Goal: Task Accomplishment & Management: Manage account settings

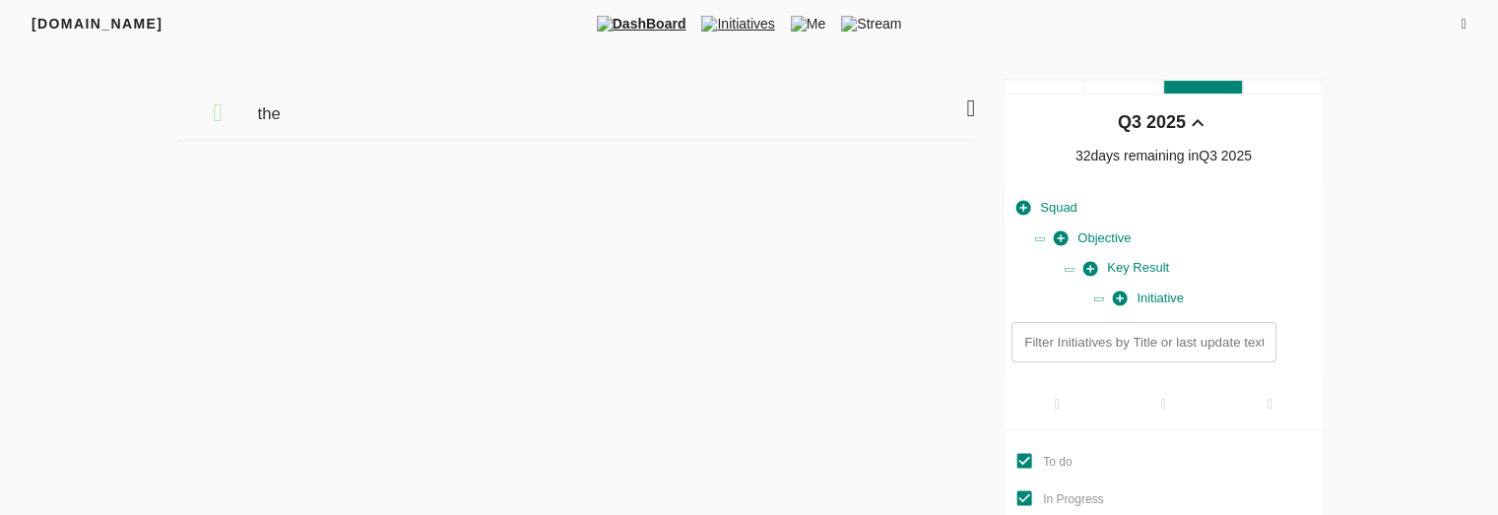
click at [729, 31] on span "Initiatives" at bounding box center [737, 24] width 89 height 20
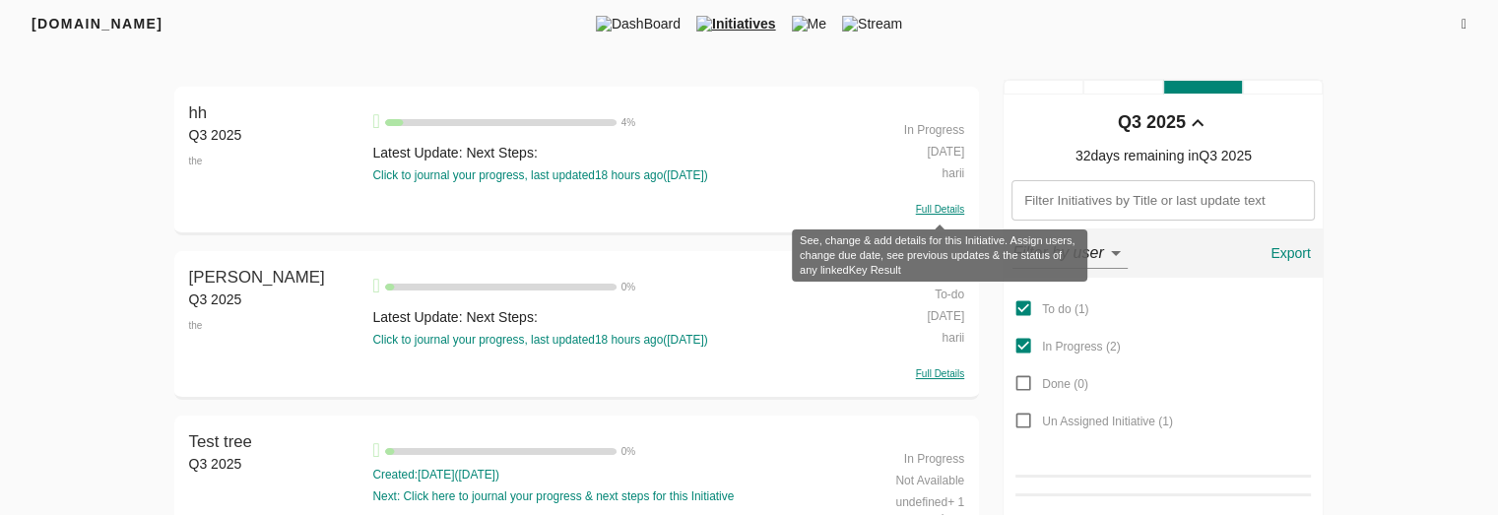
click at [923, 205] on span "Full Details" at bounding box center [940, 209] width 48 height 11
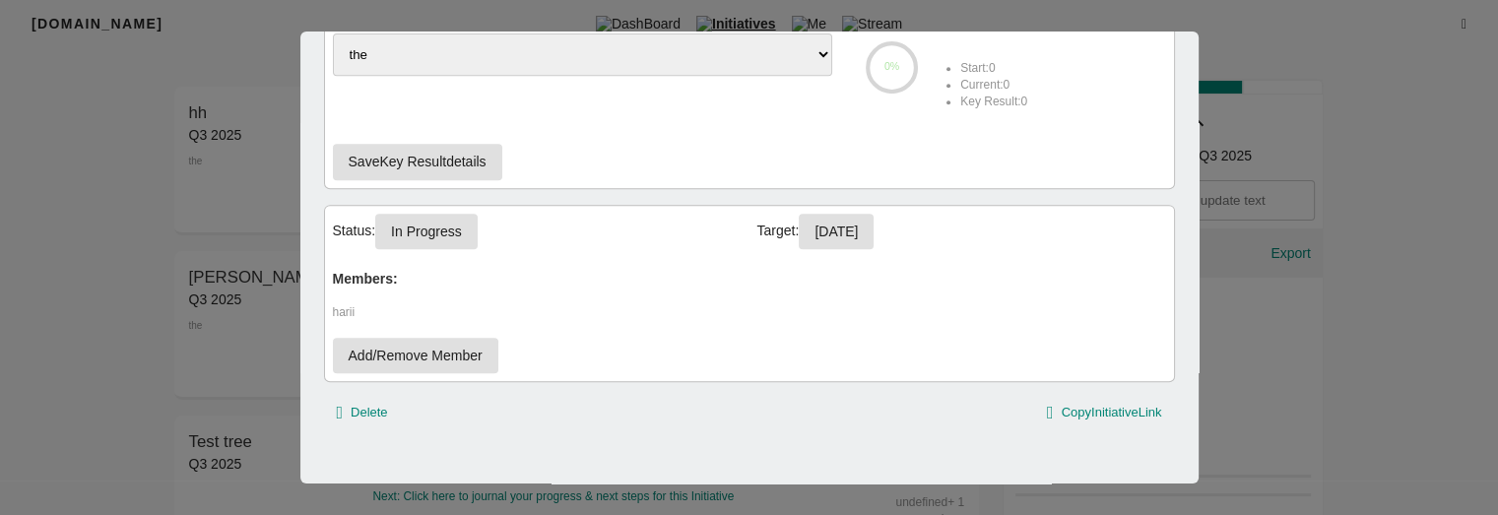
scroll to position [4, 0]
click at [470, 235] on button "In Progress" at bounding box center [426, 232] width 102 height 36
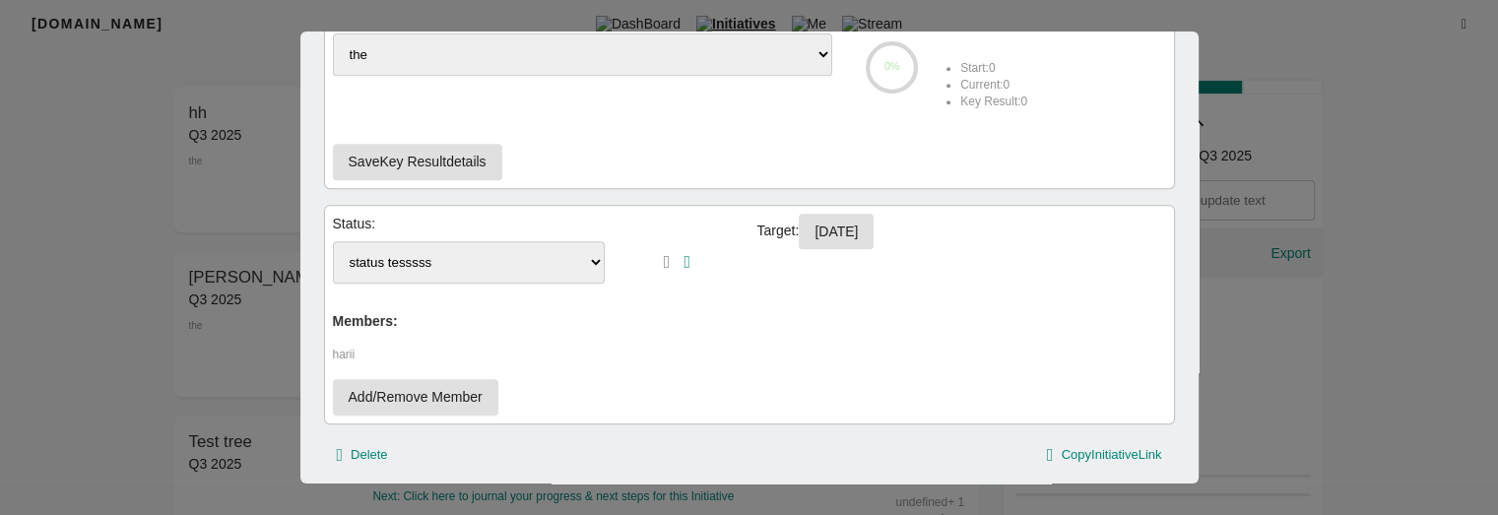
click at [469, 250] on select "status tesssss status testing test status testing Edited Status Name" at bounding box center [469, 262] width 273 height 42
click at [704, 339] on div "Status: status tesssss status testing test status testing Edited Status Name Ta…" at bounding box center [749, 315] width 851 height 220
click at [570, 253] on select "status tesssss status testing test status testing Edited Status Name" at bounding box center [469, 262] width 273 height 42
click at [664, 257] on icon "button" at bounding box center [667, 262] width 7 height 18
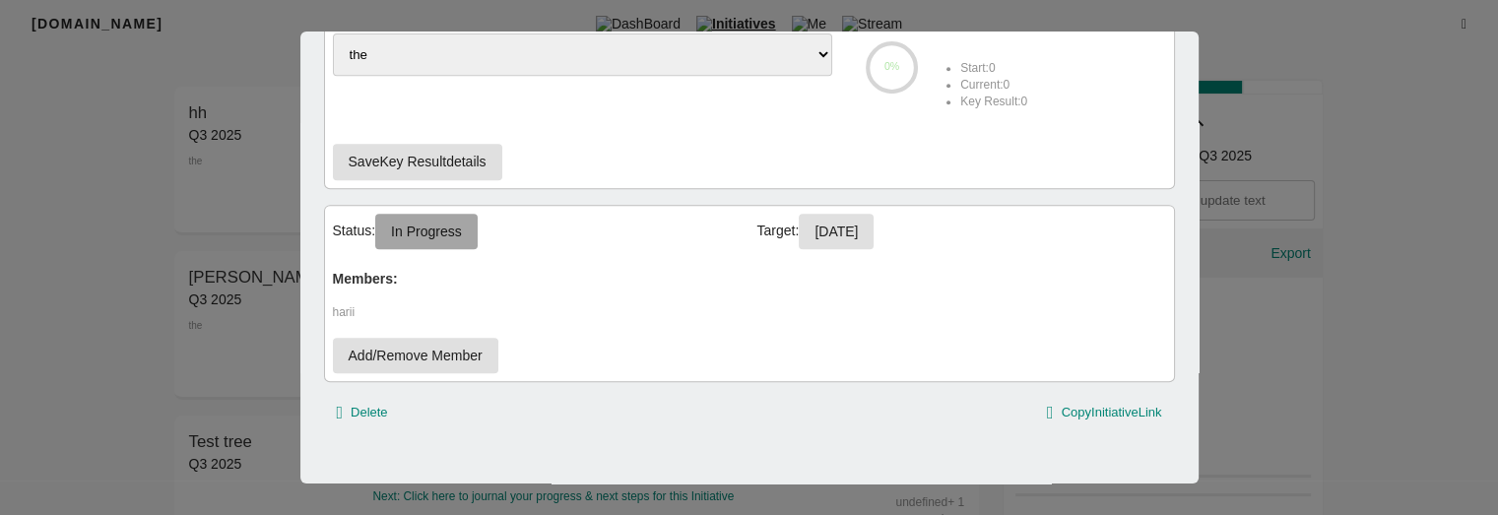
click at [446, 238] on span "In Progress" at bounding box center [426, 232] width 71 height 25
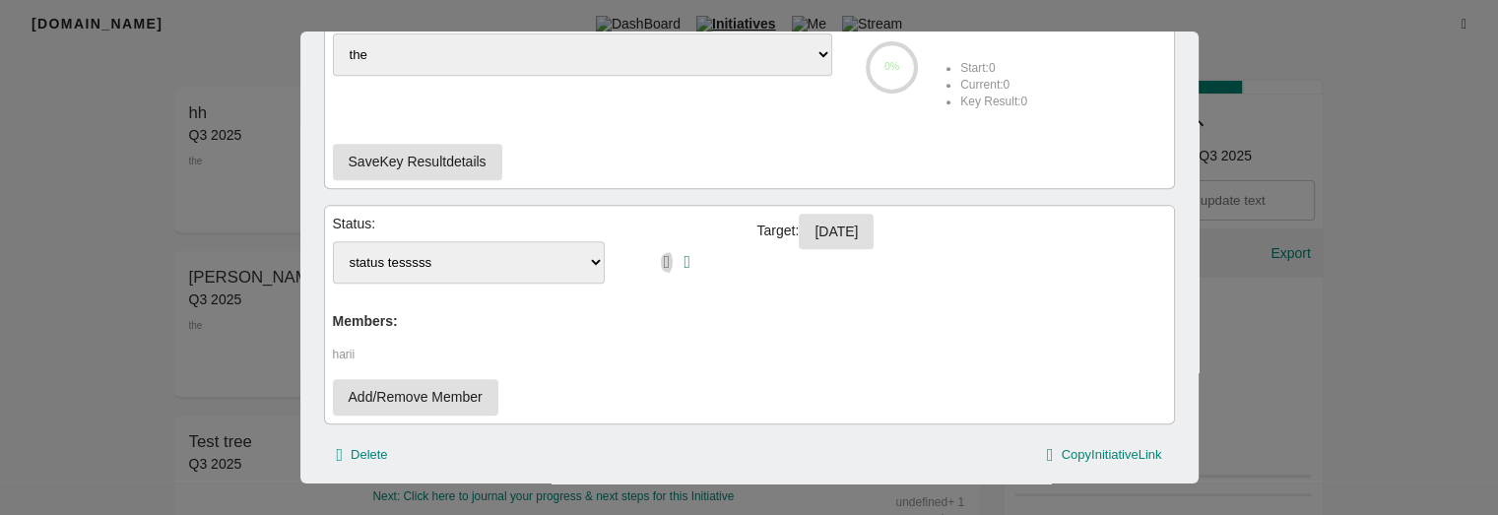
click at [664, 254] on icon "button" at bounding box center [667, 262] width 7 height 18
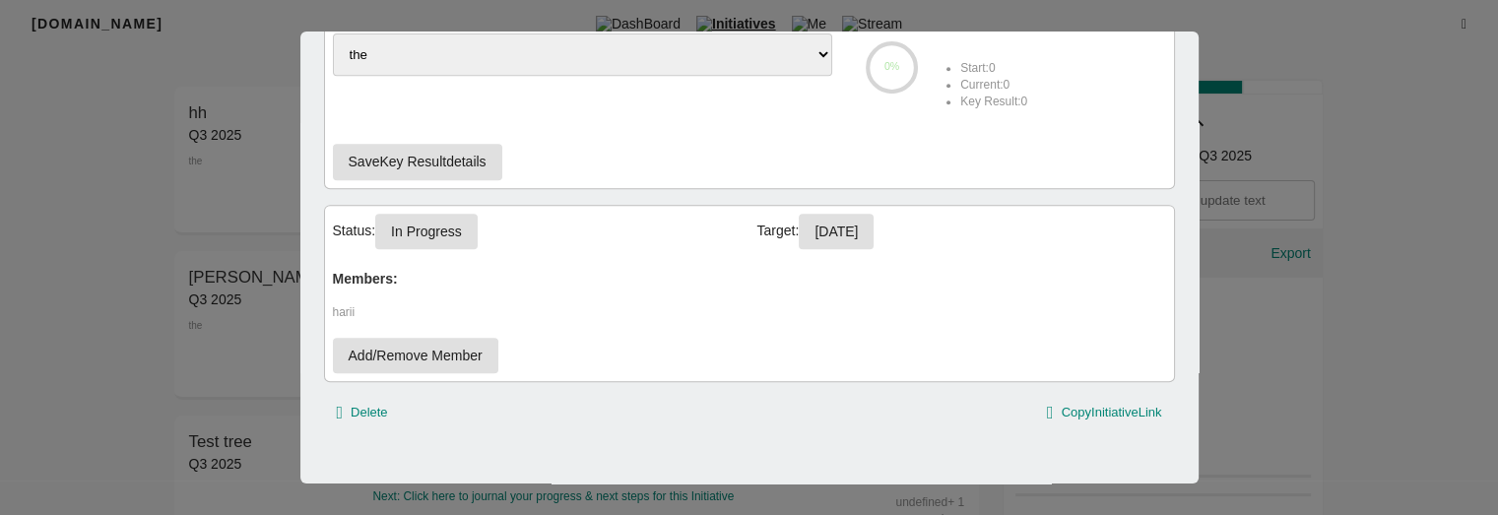
click at [397, 207] on div "Status: In Progress Target: 30-09-2025 Members: harii Add/Remove Member" at bounding box center [749, 293] width 851 height 177
click at [405, 224] on span "In Progress" at bounding box center [426, 232] width 71 height 25
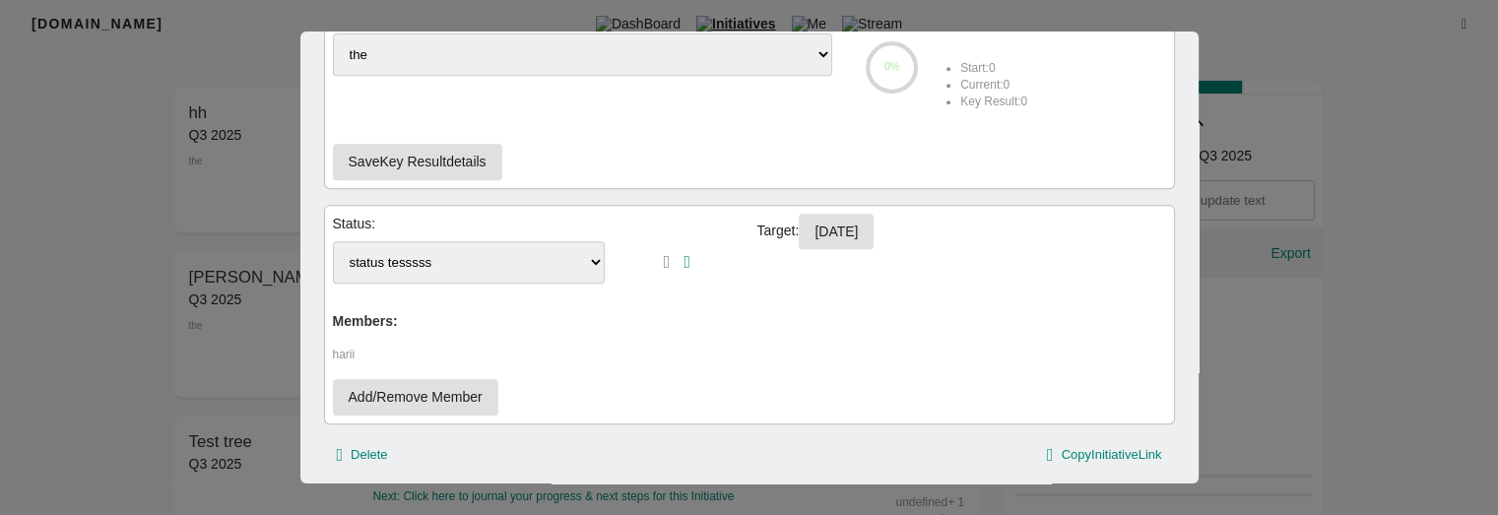
click at [428, 272] on select "status tesssss status testing test status testing Edited Status Name" at bounding box center [469, 262] width 273 height 42
click at [333, 241] on select "status tesssss status testing test status testing Edited Status Name" at bounding box center [469, 262] width 273 height 42
click at [484, 260] on select "status tesssss status testing test status testing Edited Status Name" at bounding box center [469, 262] width 273 height 42
click at [333, 241] on select "status tesssss status testing test status testing Edited Status Name" at bounding box center [469, 262] width 273 height 42
click at [453, 306] on div "Status: status tesssss status testing test status testing Edited Status Name Ta…" at bounding box center [749, 315] width 851 height 220
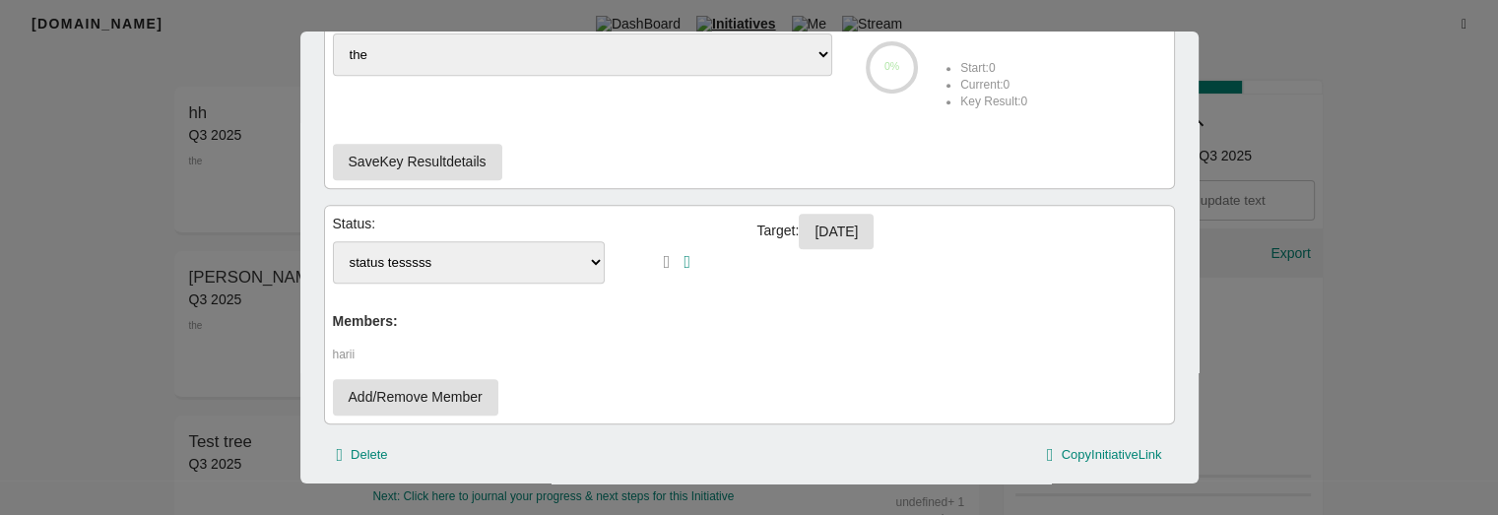
click at [567, 247] on select "status tesssss status testing test status testing Edited Status Name" at bounding box center [469, 262] width 273 height 42
click at [333, 241] on select "status tesssss status testing test status testing Edited Status Name" at bounding box center [469, 262] width 273 height 42
select select "status tesssss"
click at [683, 260] on icon "button" at bounding box center [686, 262] width 7 height 18
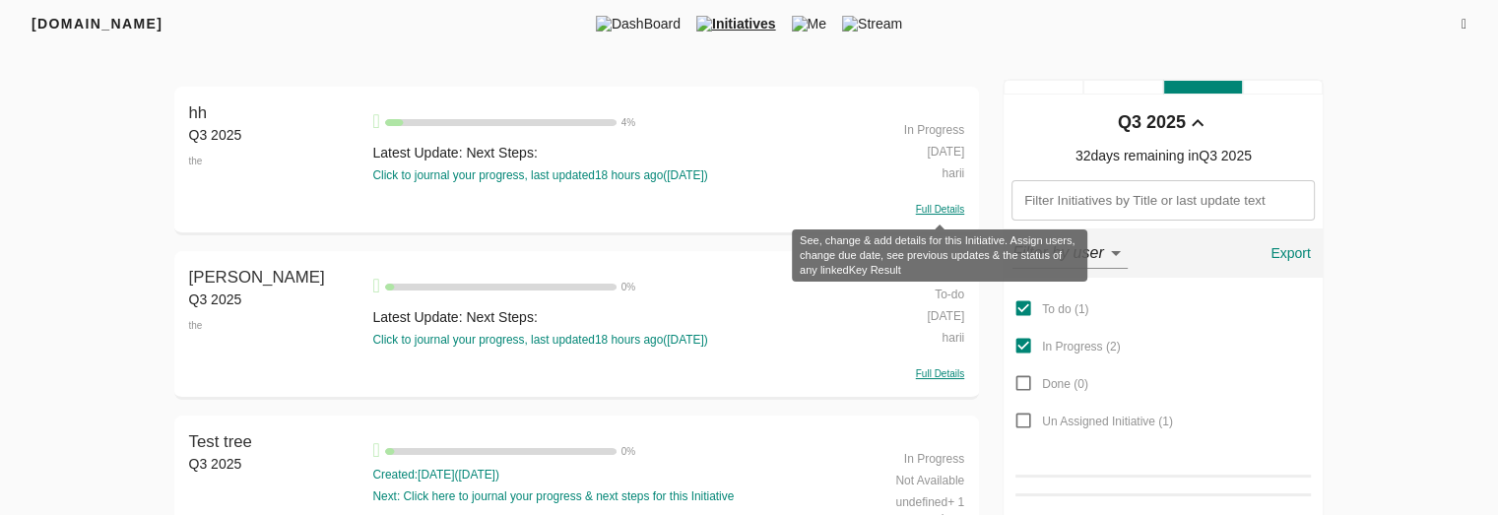
click at [953, 207] on span "Full Details" at bounding box center [940, 209] width 48 height 11
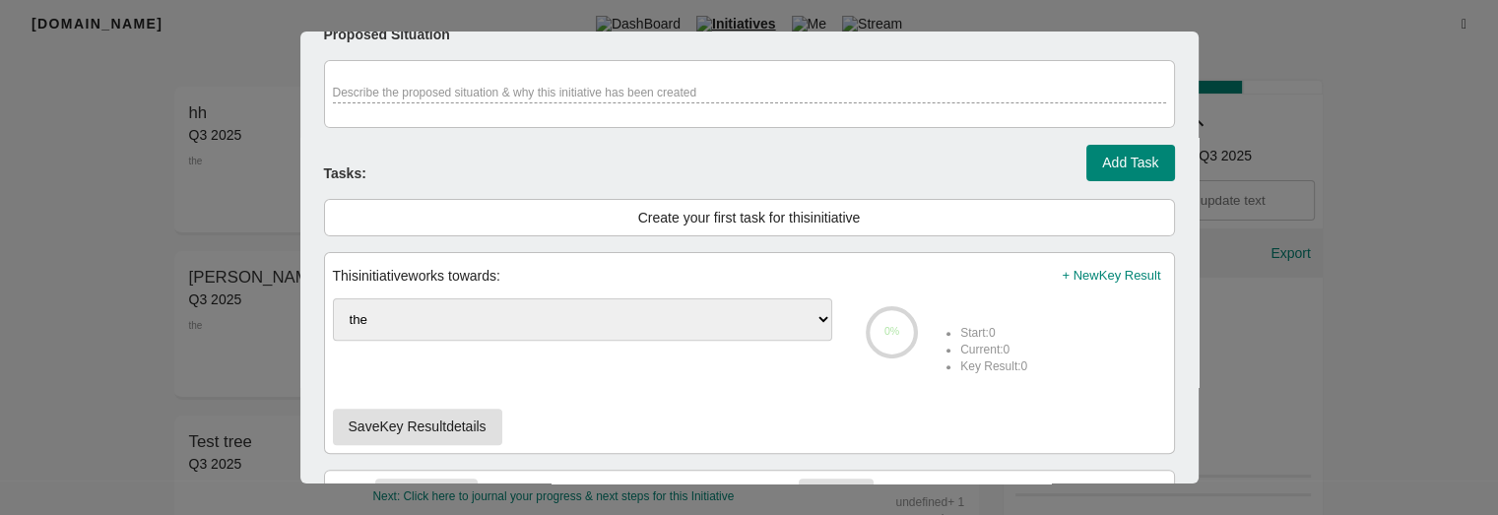
scroll to position [910, 0]
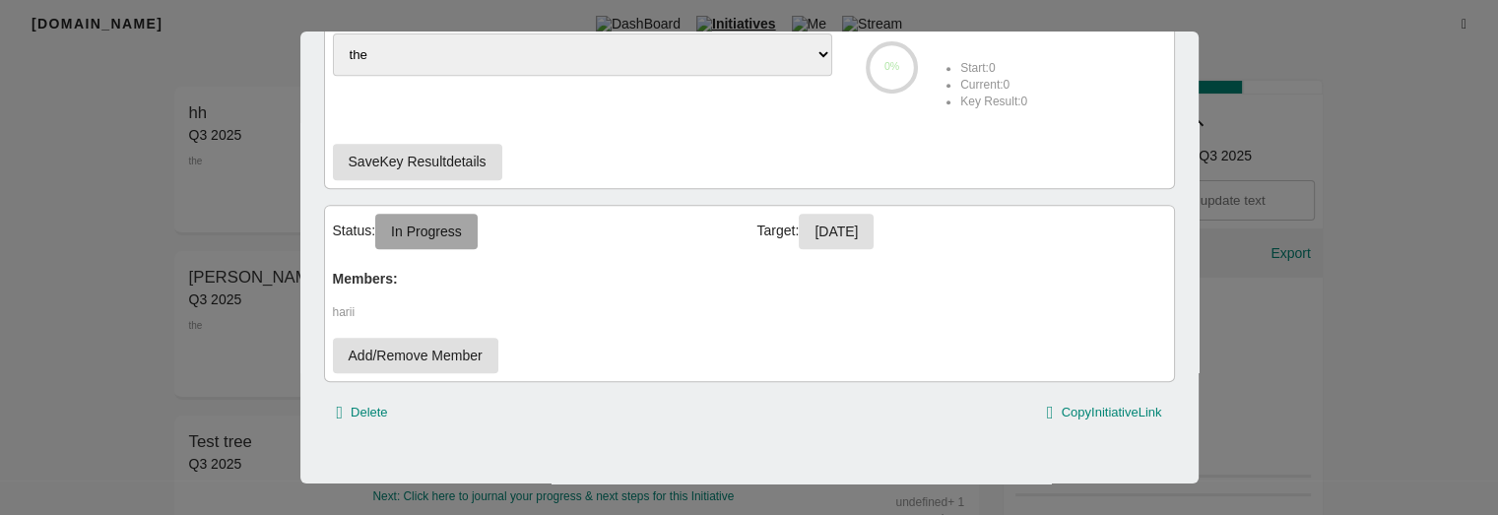
click at [461, 241] on button "In Progress" at bounding box center [426, 232] width 102 height 36
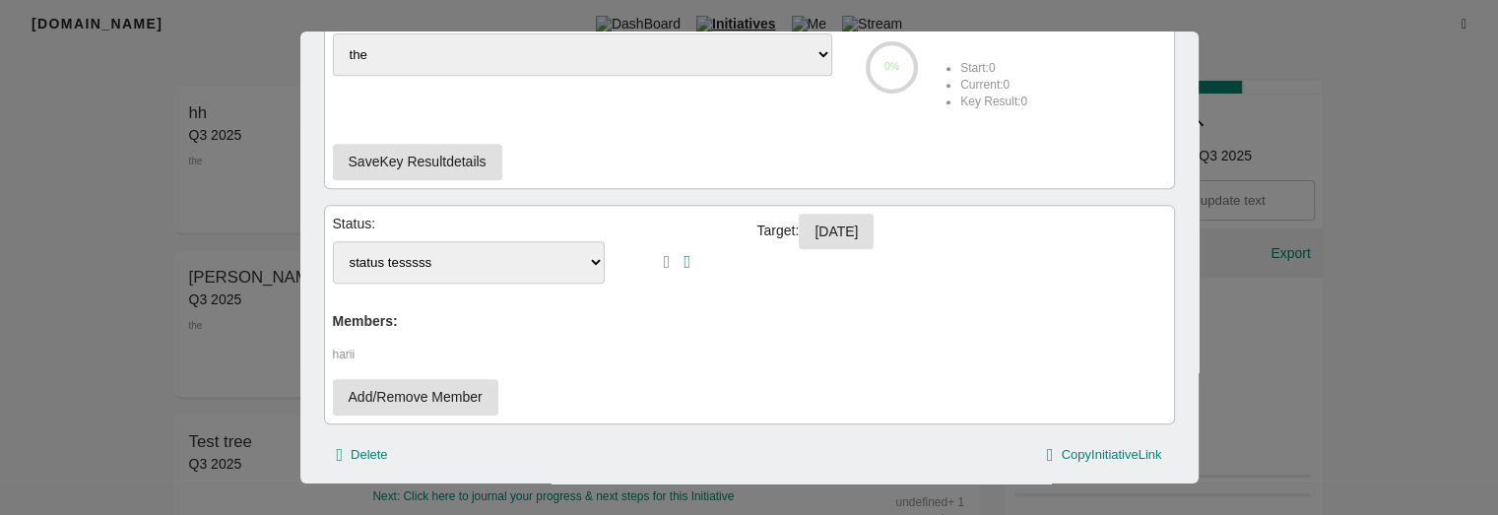
click at [454, 265] on select "status tesssss status testing testing" at bounding box center [469, 262] width 273 height 42
click at [729, 323] on div "Status: status tesssss status testing testing Target: [DATE] Members: harii Add…" at bounding box center [749, 315] width 851 height 220
